Goal: Entertainment & Leisure: Consume media (video, audio)

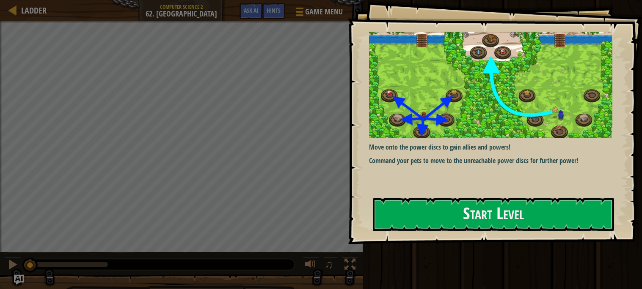
click at [481, 130] on img at bounding box center [490, 85] width 243 height 106
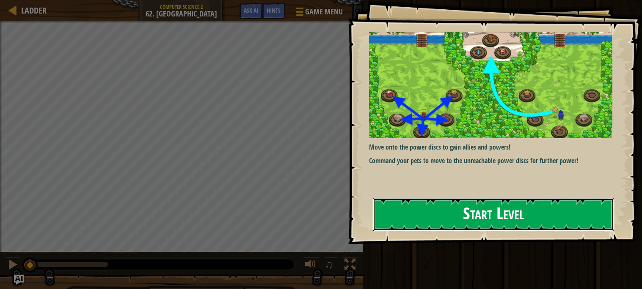
click at [470, 199] on button "Start Level" at bounding box center [493, 214] width 241 height 33
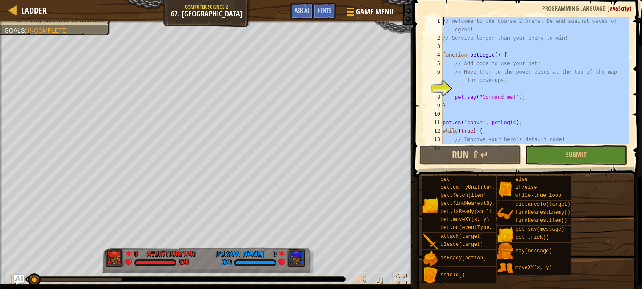
drag, startPoint x: 464, startPoint y: 137, endPoint x: 498, endPoint y: -51, distance: 191.4
click at [498, 0] on html "Ladder Computer Science 2 62. Power Peak Game Menu Done Hints Ask AI 1 הההההההה…" at bounding box center [321, 0] width 642 height 0
type textarea "// Welcome to the Course 2 Arena. Defend against waves of ogres! // Survive lon…"
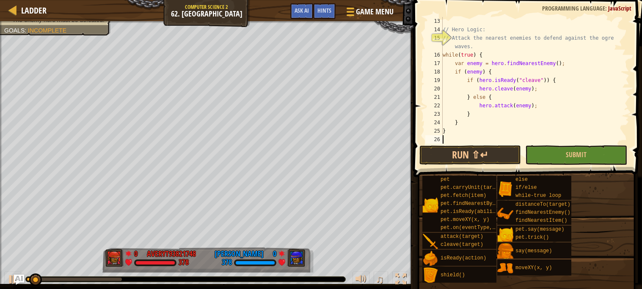
scroll to position [118, 0]
click at [466, 149] on button "Run ⇧↵" at bounding box center [470, 155] width 102 height 19
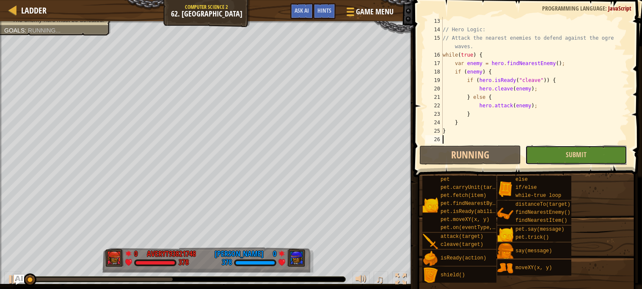
click at [548, 159] on button "Submit" at bounding box center [576, 155] width 102 height 19
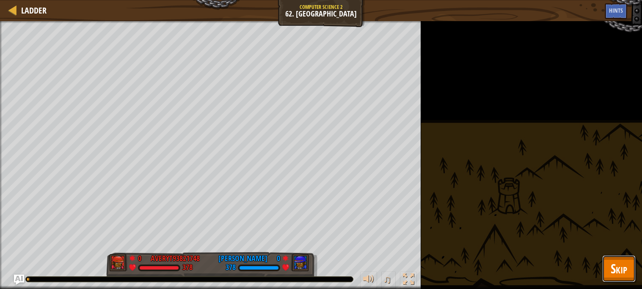
click at [606, 269] on button "Skip" at bounding box center [618, 268] width 33 height 27
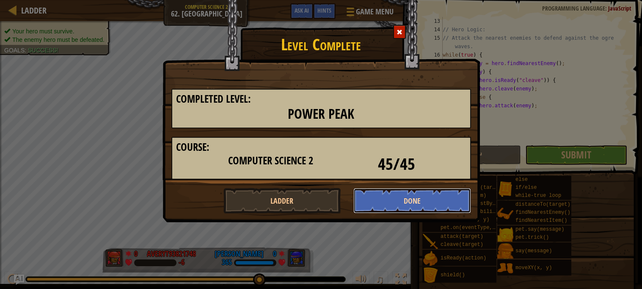
click at [411, 206] on button "Done" at bounding box center [412, 200] width 118 height 25
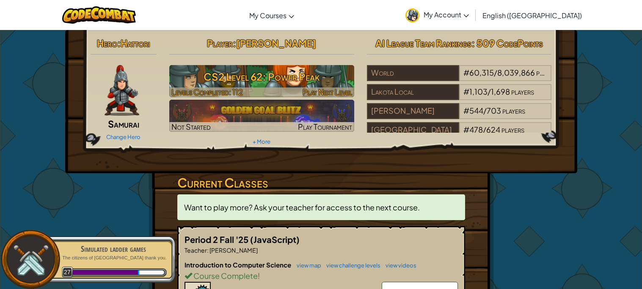
click at [261, 96] on div at bounding box center [261, 93] width 185 height 10
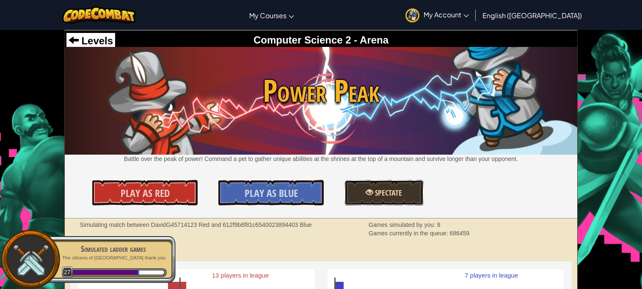
click at [360, 195] on link "Spectate" at bounding box center [383, 192] width 79 height 25
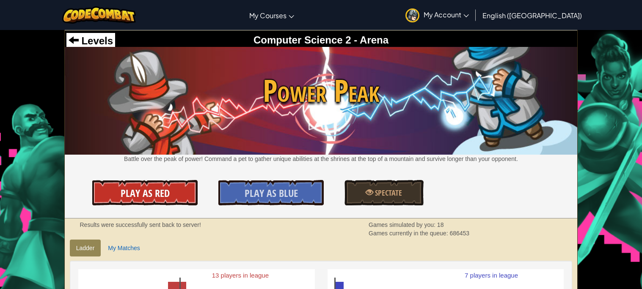
click at [178, 190] on link "Play As Red" at bounding box center [144, 192] width 105 height 25
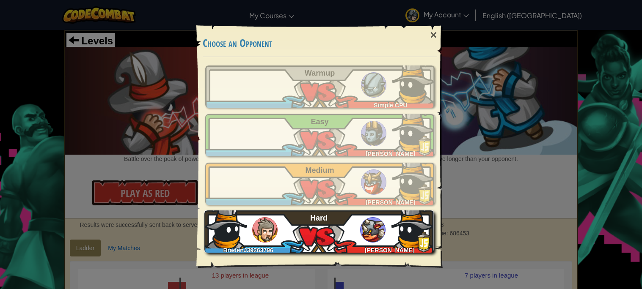
click at [285, 216] on div "BradenJ39263796 [PERSON_NAME]" at bounding box center [318, 232] width 229 height 42
